Goal: Task Accomplishment & Management: Use online tool/utility

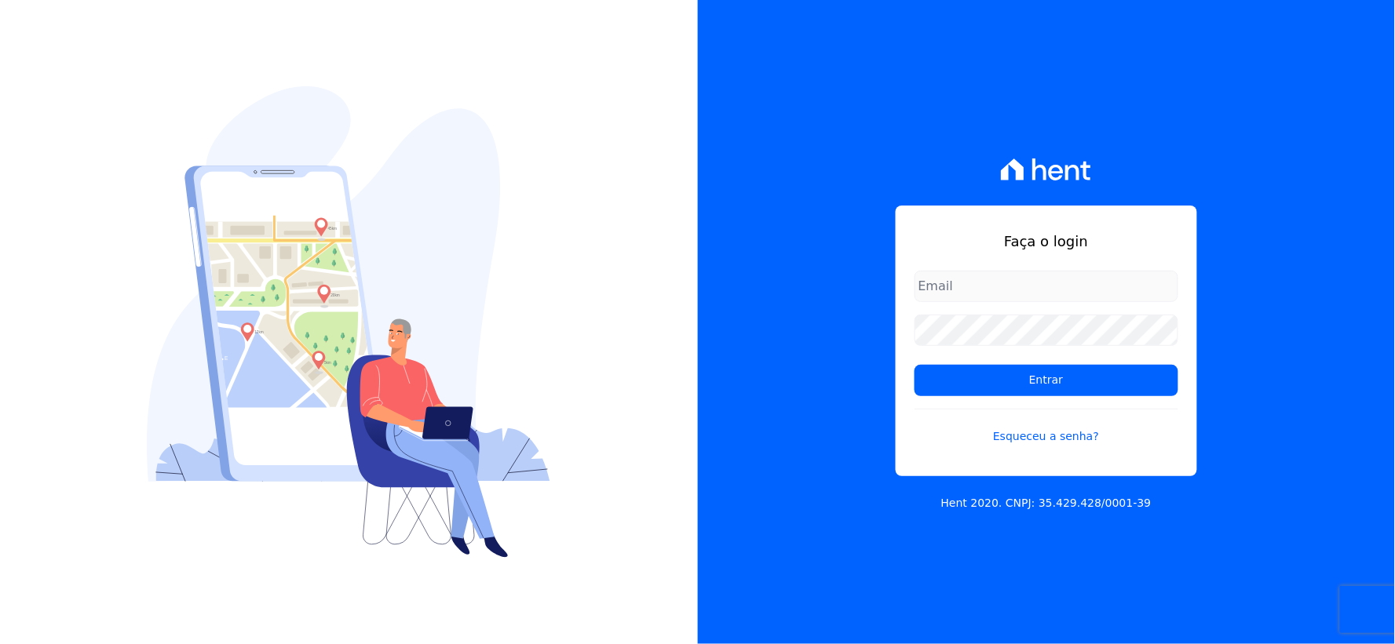
type input "[EMAIL_ADDRESS][DOMAIN_NAME]"
click at [764, 344] on div "Faça o login [EMAIL_ADDRESS][DOMAIN_NAME] Entrar Esqueceu a senha? Hent 2020. C…" at bounding box center [1047, 322] width 698 height 644
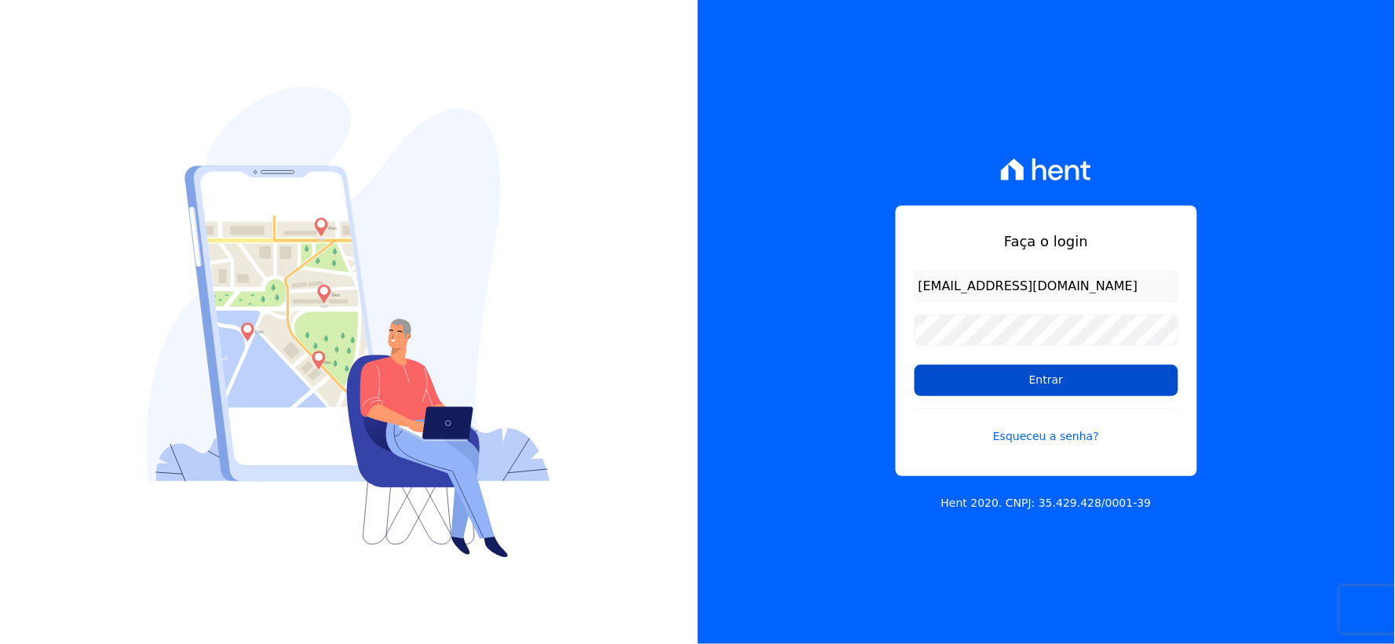
click at [968, 386] on input "Entrar" at bounding box center [1046, 380] width 264 height 31
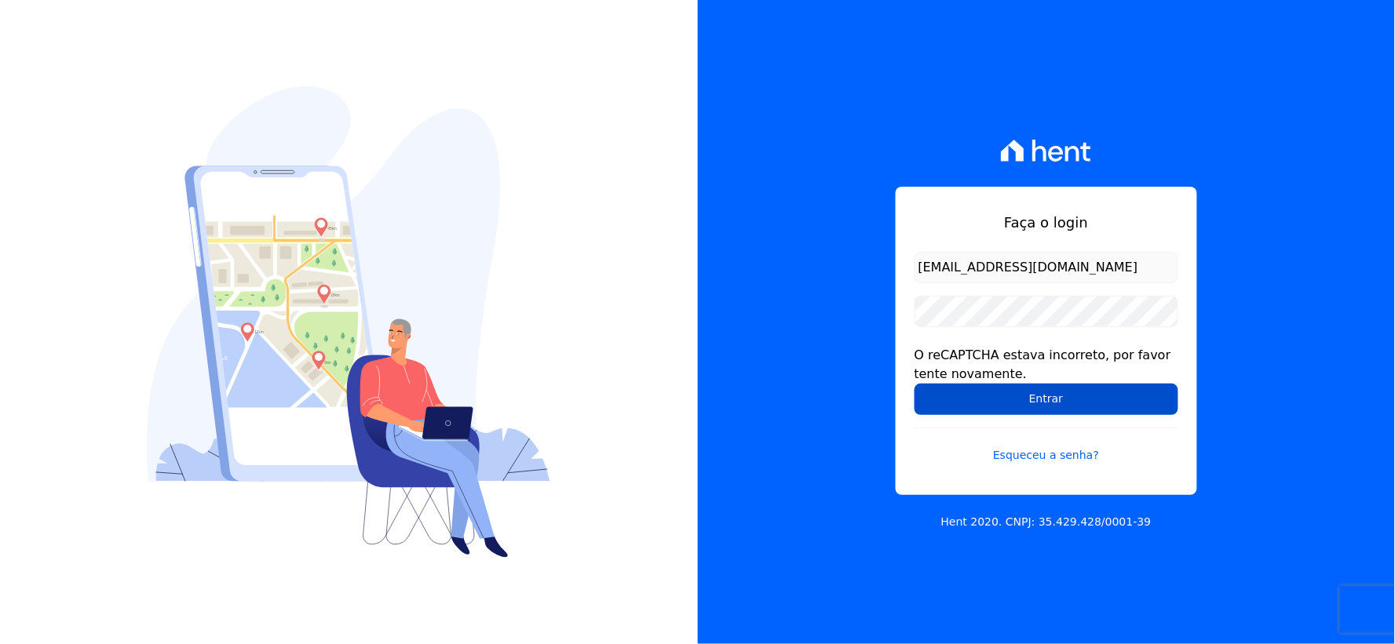
click at [961, 396] on input "Entrar" at bounding box center [1046, 399] width 264 height 31
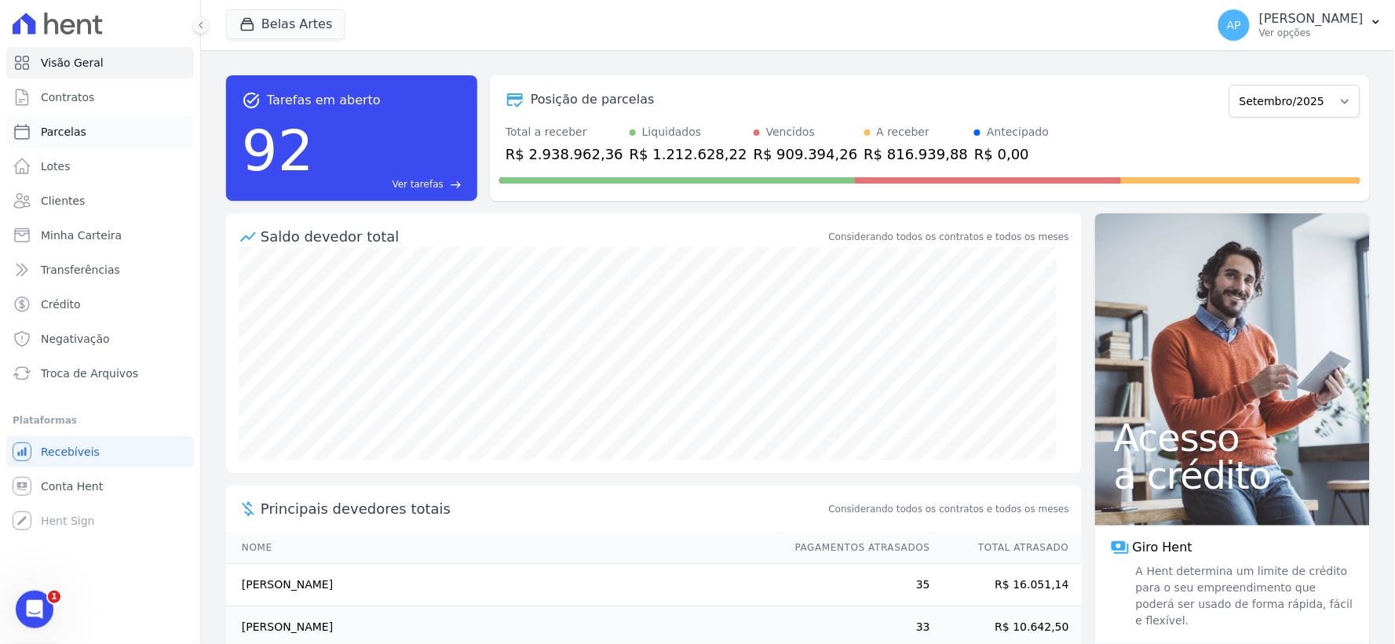
click at [57, 138] on span "Parcelas" at bounding box center [64, 132] width 46 height 16
select select
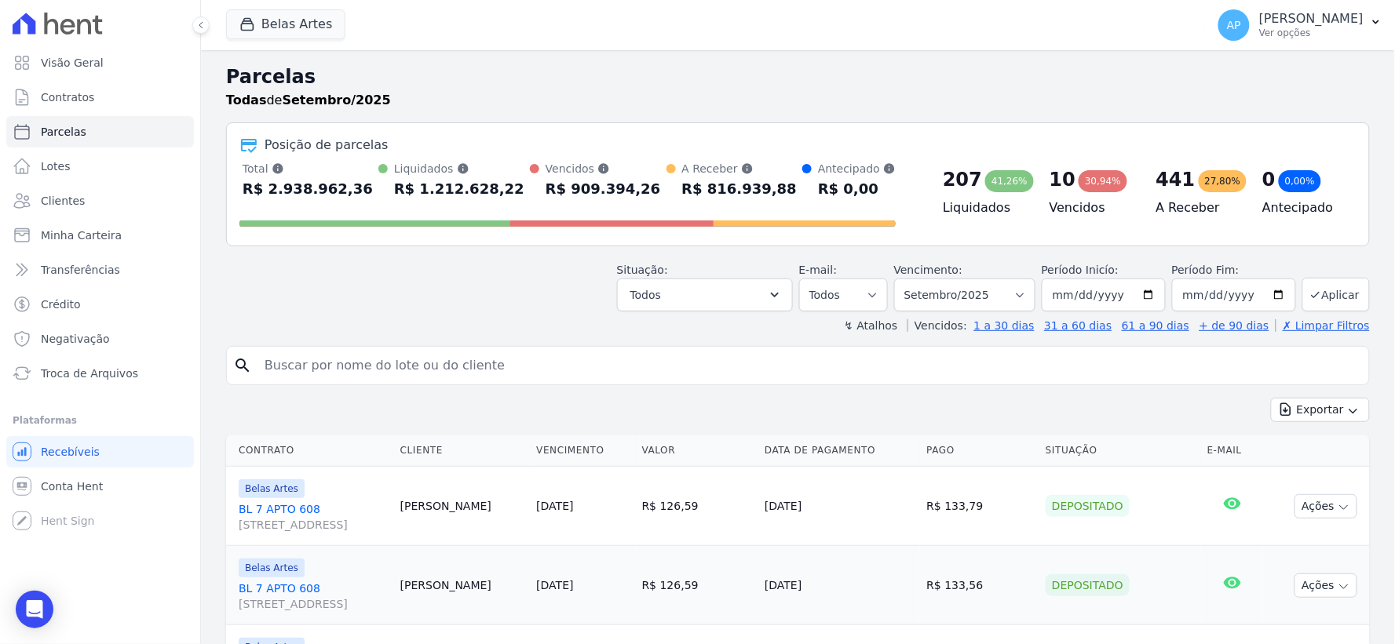
click at [534, 377] on input "search" at bounding box center [808, 365] width 1107 height 31
paste input "Matheus Loureiro de Freitas"
type input "Matheus Loureiro de Freitas"
select select
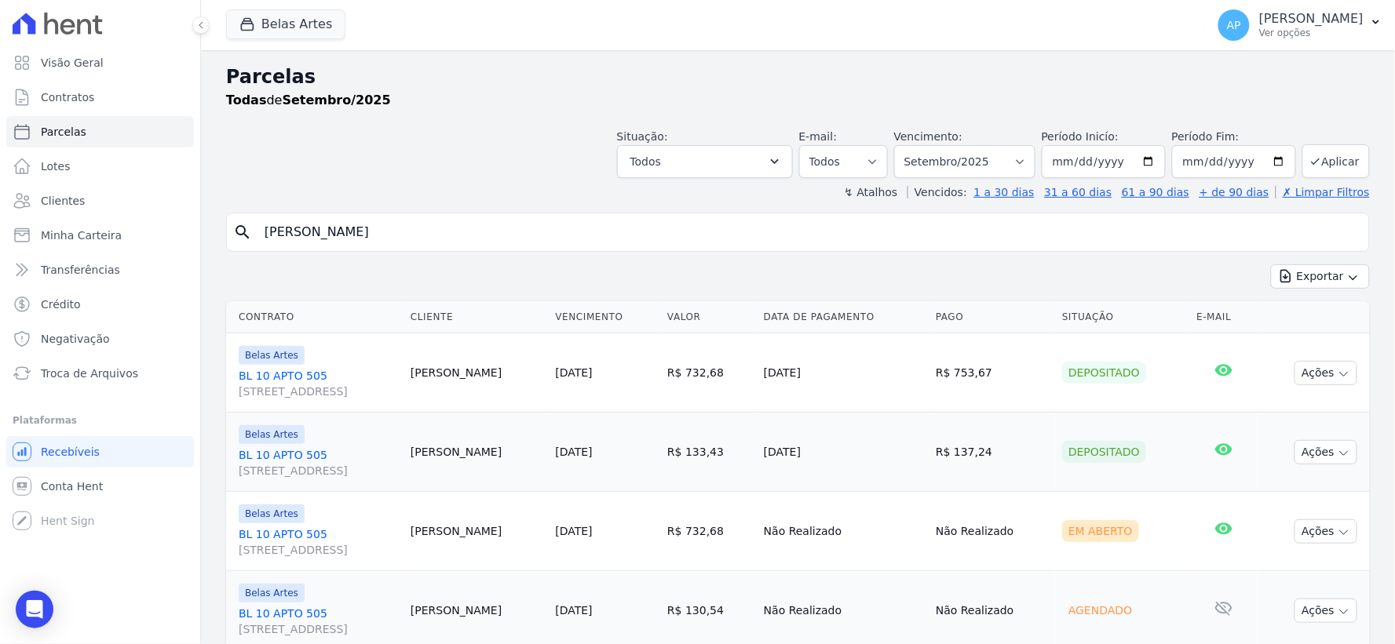
scroll to position [134, 0]
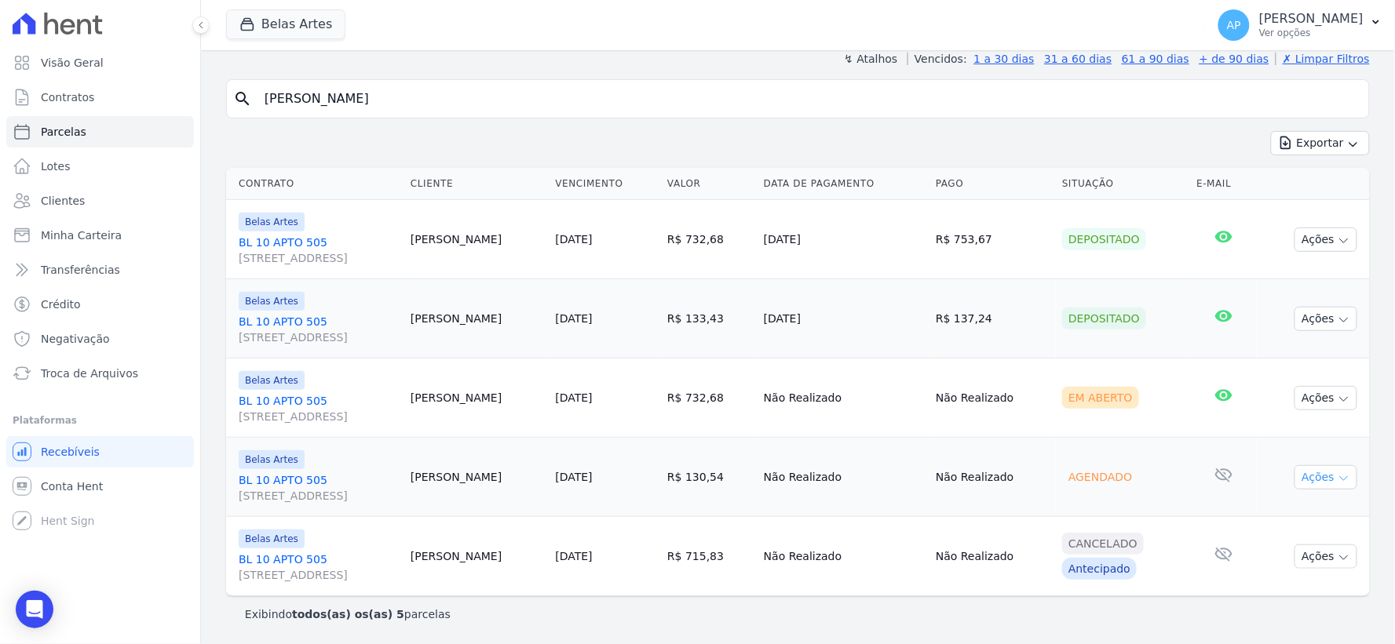
click at [1321, 475] on button "Ações" at bounding box center [1325, 477] width 63 height 24
click at [74, 367] on span "Troca de Arquivos" at bounding box center [89, 374] width 97 height 16
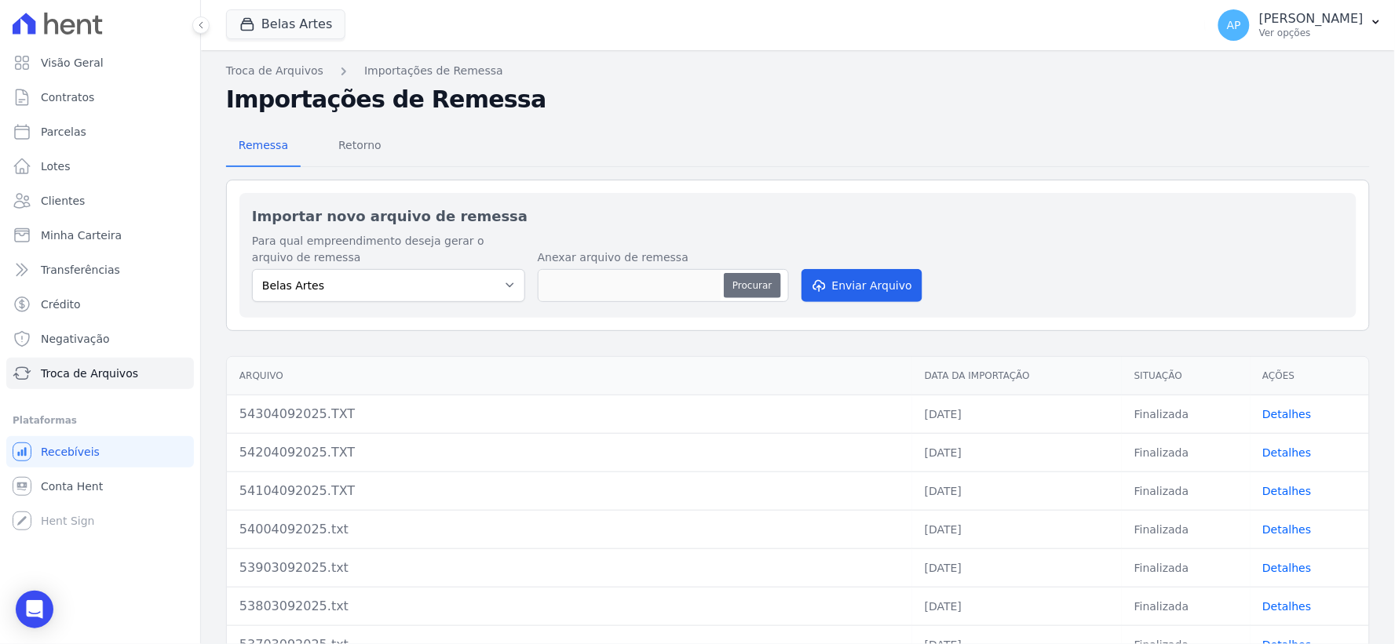
click at [757, 283] on button "Procurar" at bounding box center [752, 285] width 57 height 25
type input "54408092025.txt"
click at [850, 302] on div "Para qual empreendimento deseja gerar o arquivo de remessa Belas Artes Anexar a…" at bounding box center [798, 269] width 1092 height 72
click at [849, 292] on button "Enviar Arquivo" at bounding box center [861, 285] width 121 height 33
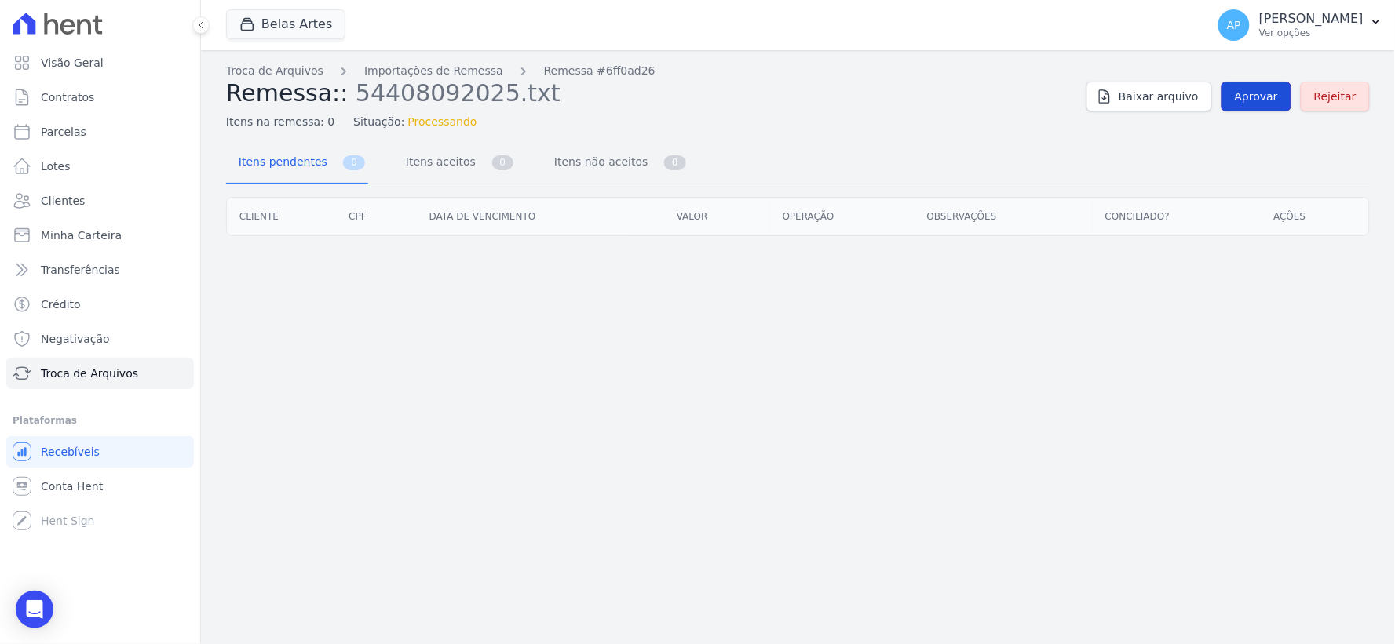
click at [1267, 103] on span "Aprovar" at bounding box center [1256, 97] width 43 height 16
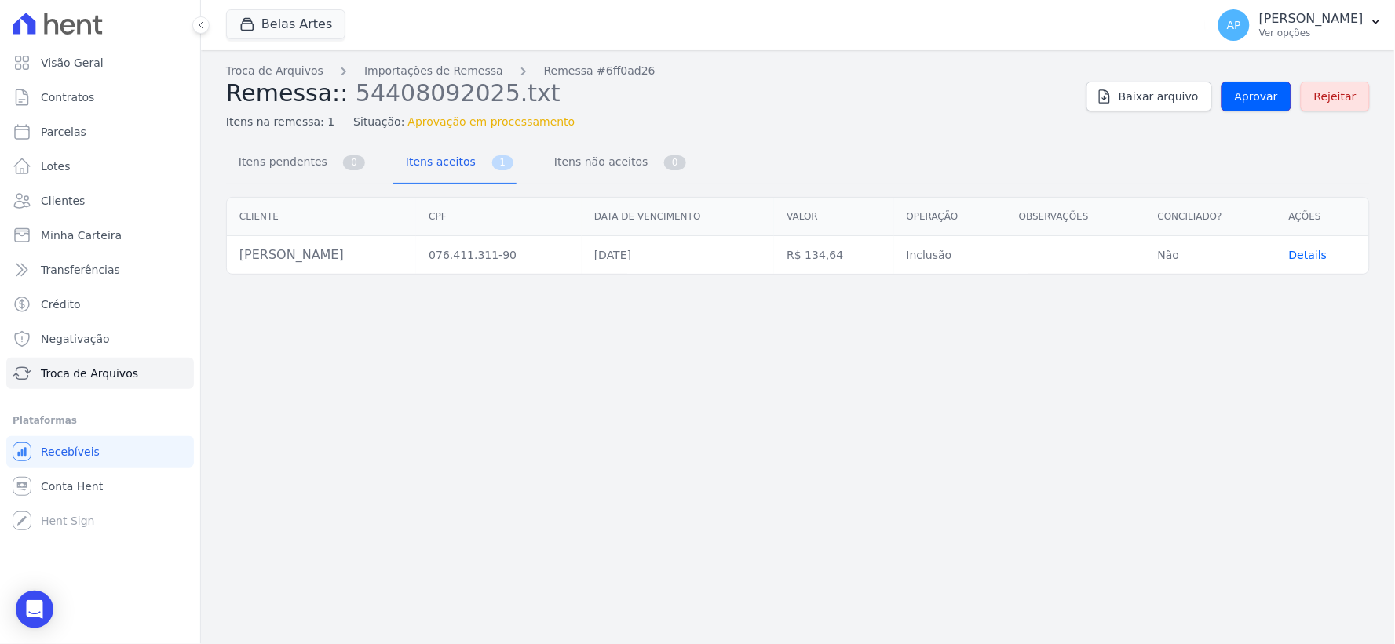
click at [1253, 108] on link "Aprovar" at bounding box center [1256, 97] width 70 height 30
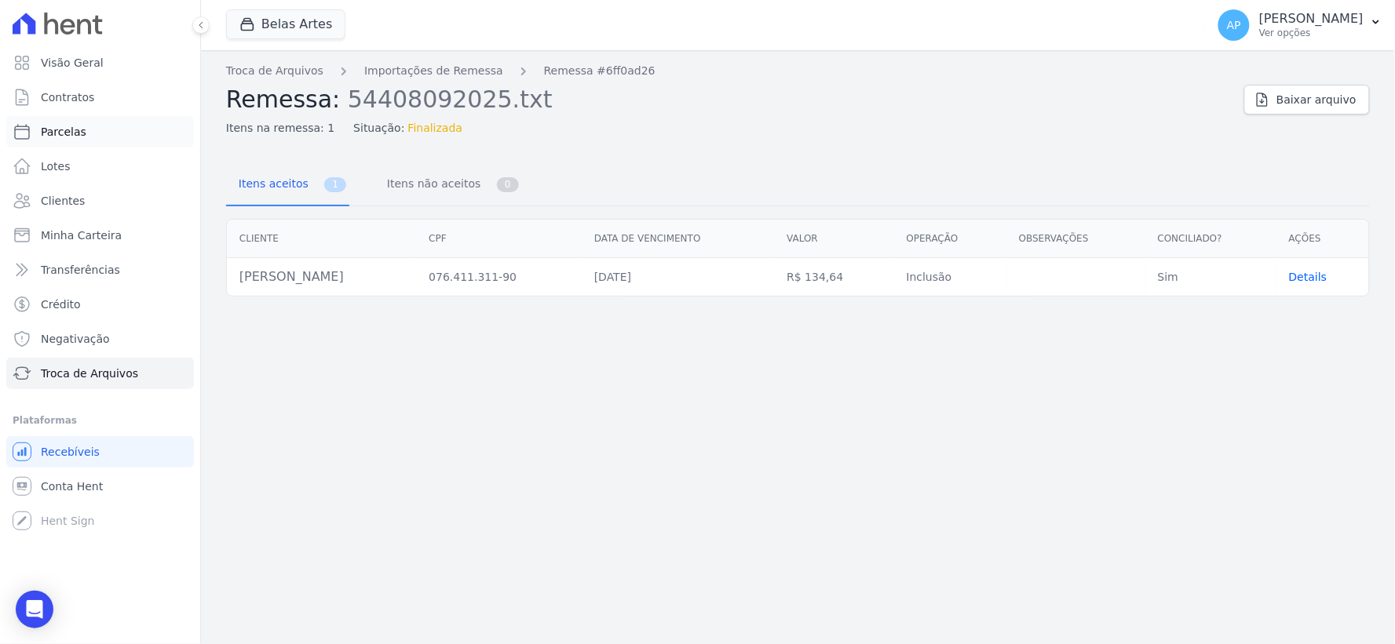
click at [73, 140] on link "Parcelas" at bounding box center [100, 131] width 188 height 31
select select
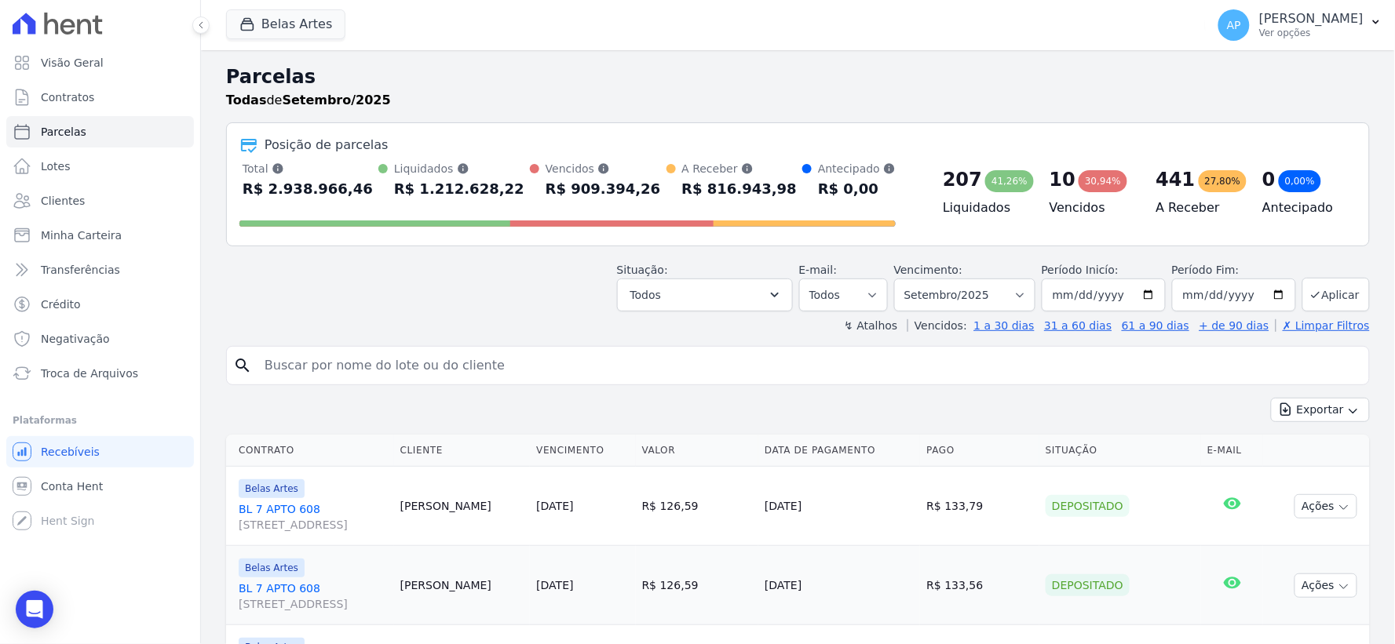
click at [326, 369] on input "search" at bounding box center [808, 365] width 1107 height 31
paste input "Matheus Loureiro de Freitas"
type input "Matheus Loureiro de Freitas"
select select
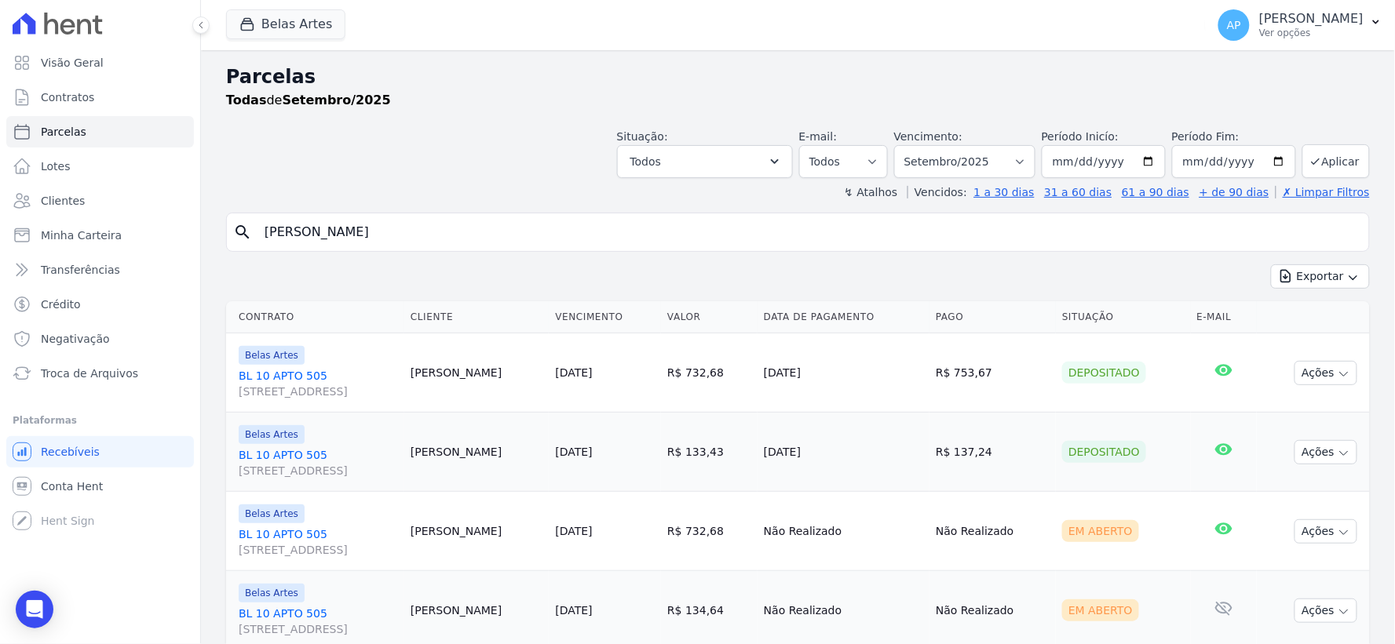
scroll to position [134, 0]
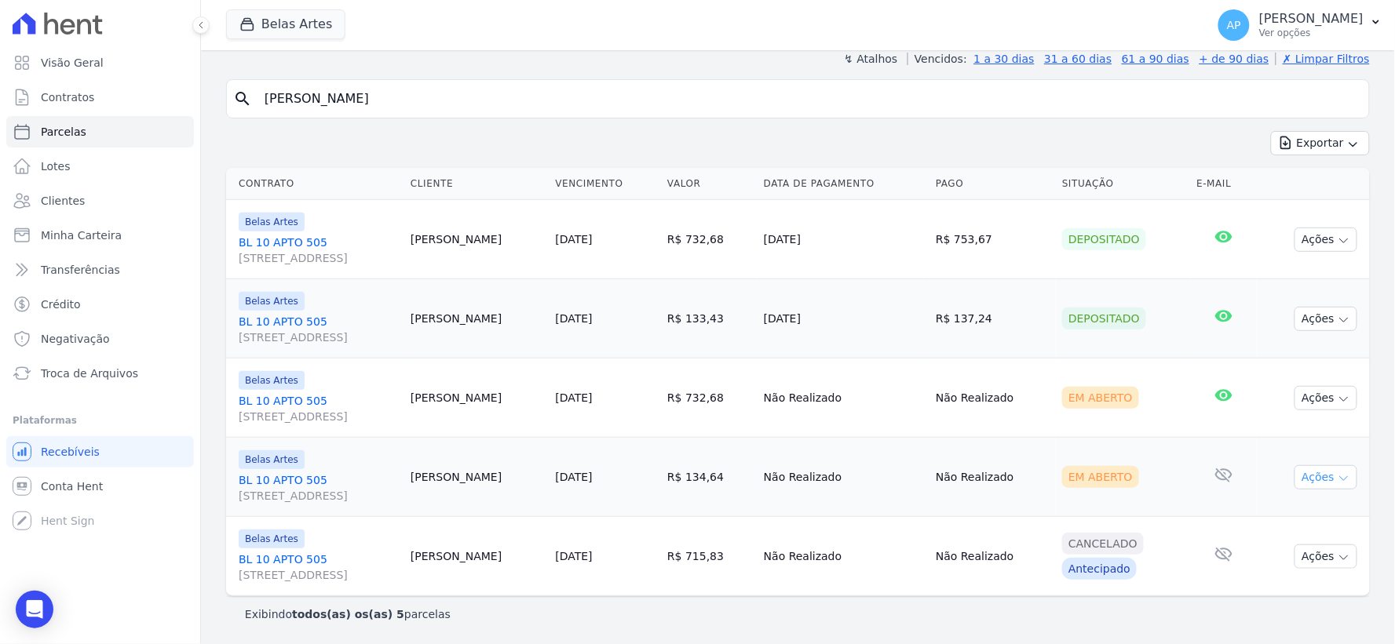
click at [1311, 483] on button "Ações" at bounding box center [1325, 477] width 63 height 24
click at [1276, 512] on link "Ver boleto" at bounding box center [1319, 512] width 151 height 29
